Goal: Navigation & Orientation: Find specific page/section

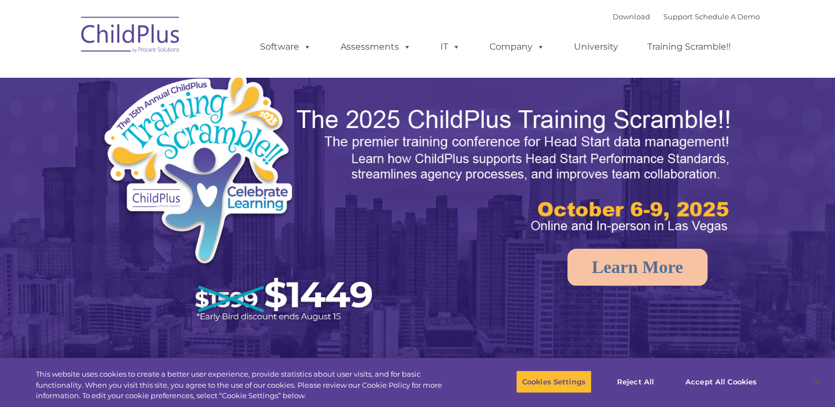
select select "MEDIUM"
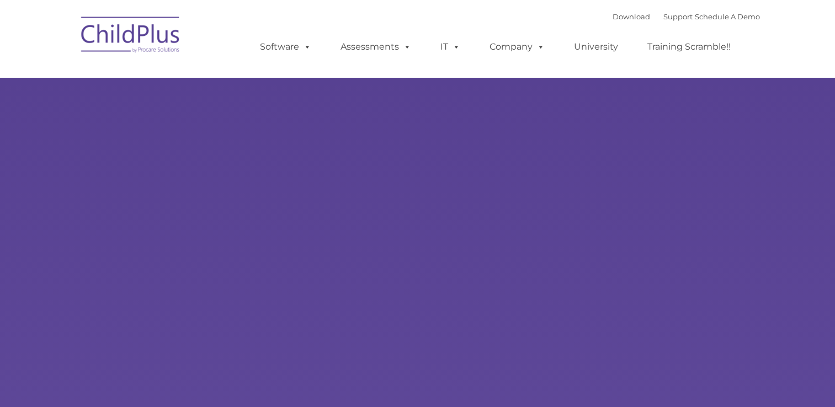
type input ""
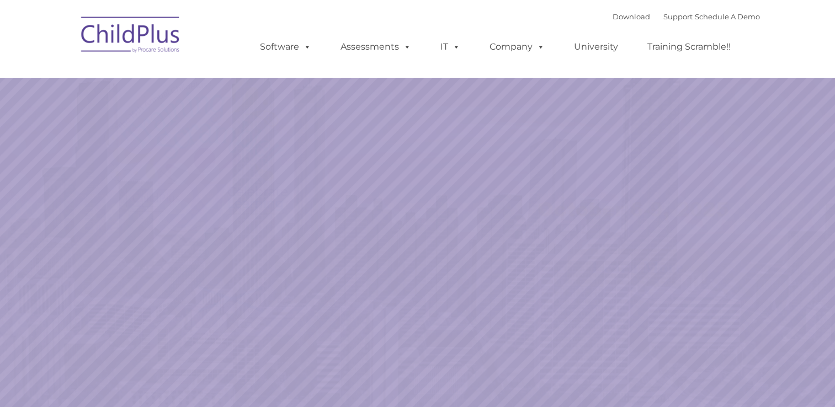
select select "MEDIUM"
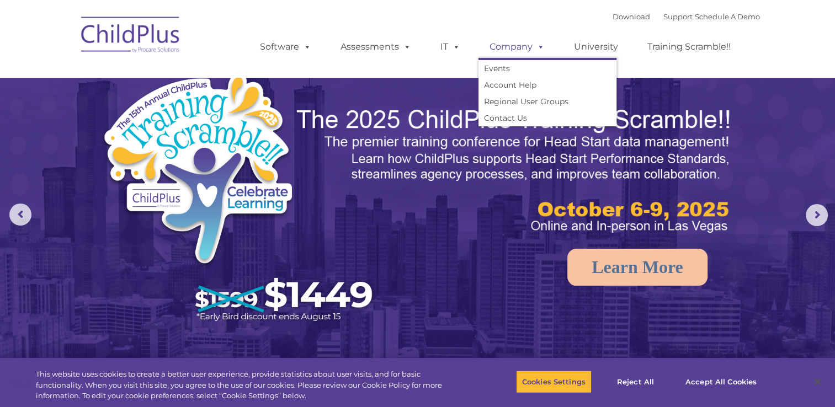
click at [534, 46] on span at bounding box center [539, 46] width 12 height 10
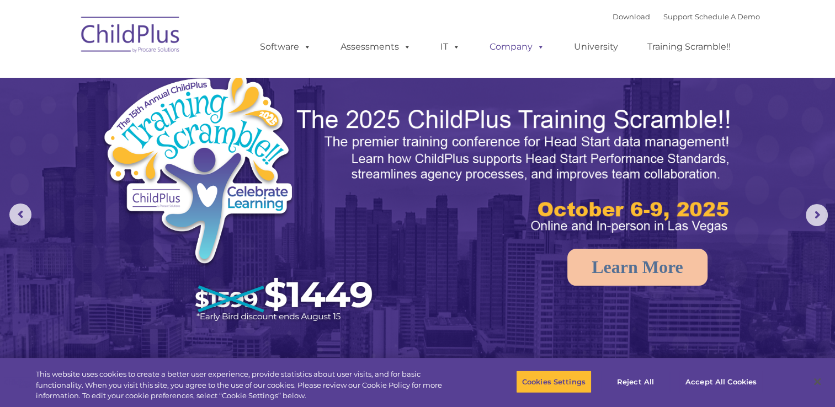
click at [534, 46] on span at bounding box center [539, 46] width 12 height 10
click at [280, 49] on link "Software" at bounding box center [285, 47] width 73 height 22
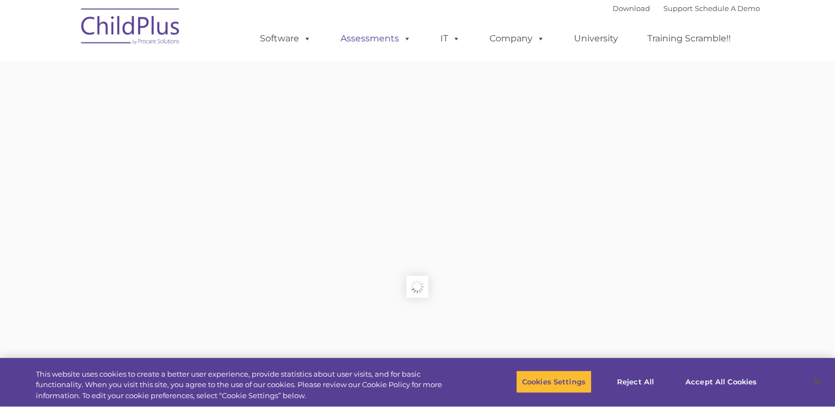
type input ""
